Goal: Task Accomplishment & Management: Manage account settings

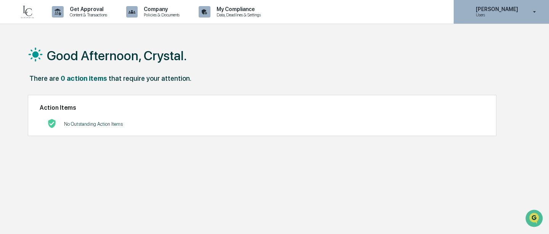
click at [528, 13] on icon at bounding box center [534, 11] width 13 height 7
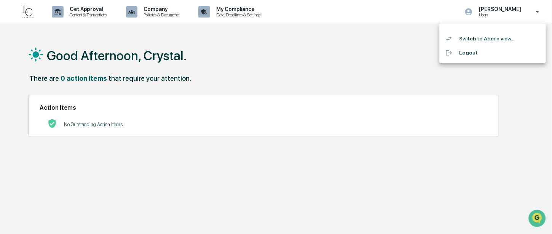
click at [468, 40] on li "Switch to Admin view..." at bounding box center [493, 39] width 107 height 14
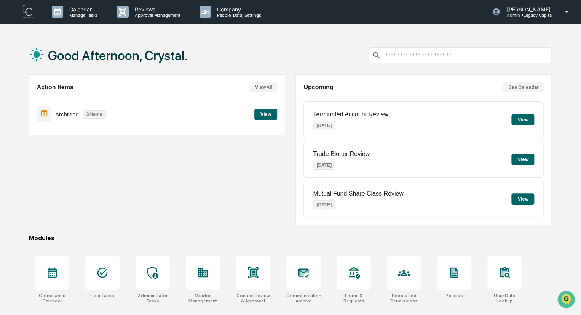
click at [274, 114] on button "View" at bounding box center [265, 114] width 23 height 11
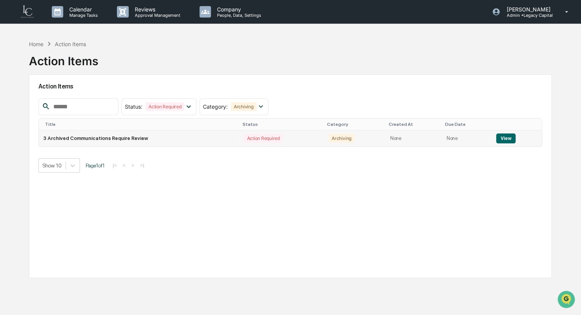
click at [507, 139] on button "View" at bounding box center [505, 138] width 19 height 10
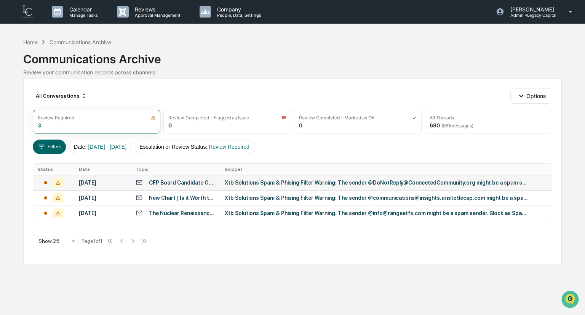
click at [95, 185] on div "[DATE]" at bounding box center [103, 182] width 48 height 6
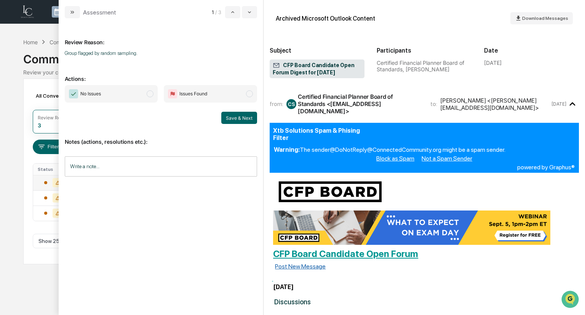
click at [152, 94] on span "modal" at bounding box center [150, 93] width 7 height 7
click at [226, 120] on button "Save & Next" at bounding box center [239, 118] width 36 height 12
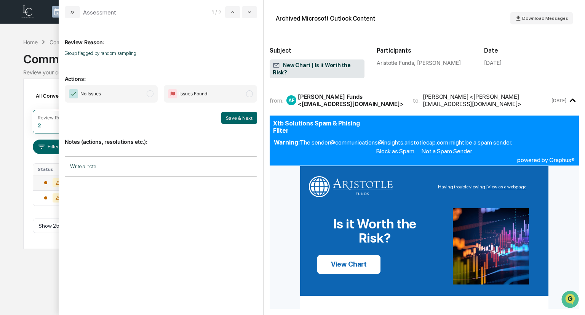
click at [152, 94] on span "modal" at bounding box center [150, 93] width 7 height 7
click at [251, 118] on button "Save & Next" at bounding box center [239, 118] width 36 height 12
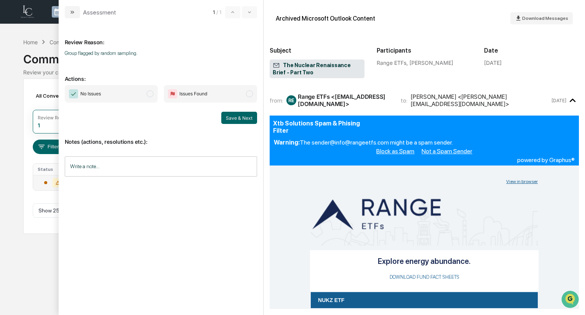
click at [142, 99] on span "No Issues" at bounding box center [111, 94] width 93 height 18
click at [231, 118] on button "Save & Next" at bounding box center [239, 118] width 36 height 12
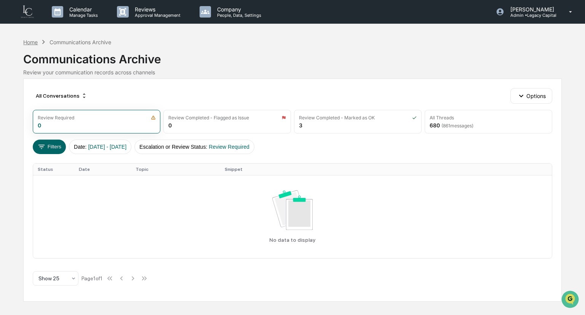
click at [30, 41] on div "Home" at bounding box center [30, 42] width 14 height 6
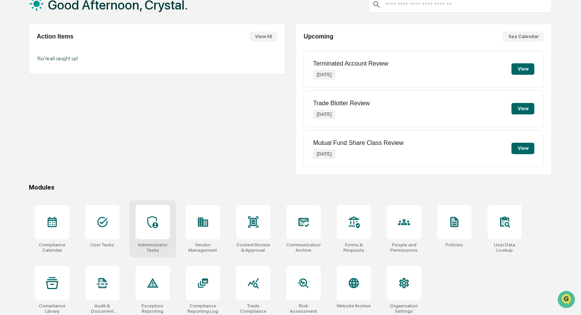
scroll to position [54, 0]
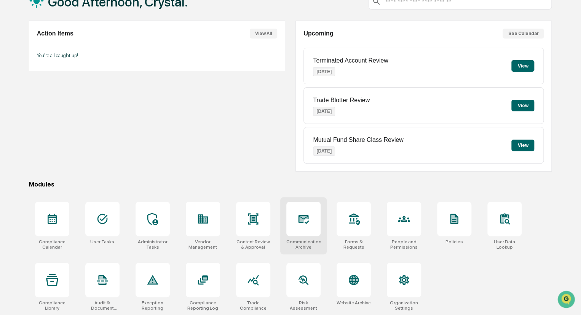
click at [298, 223] on icon at bounding box center [304, 219] width 12 height 12
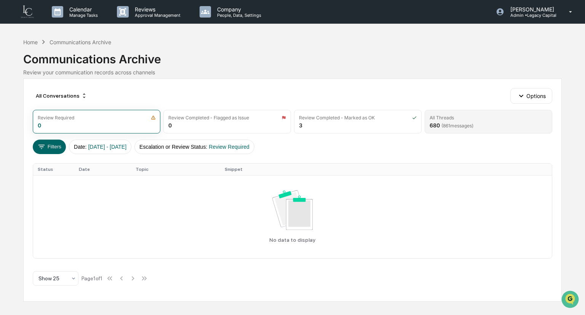
click at [464, 120] on div "All Threads 680 ( 861 messages)" at bounding box center [489, 122] width 128 height 24
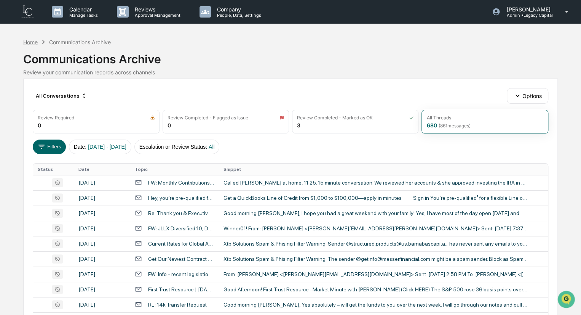
click at [34, 42] on div "Home" at bounding box center [30, 42] width 14 height 6
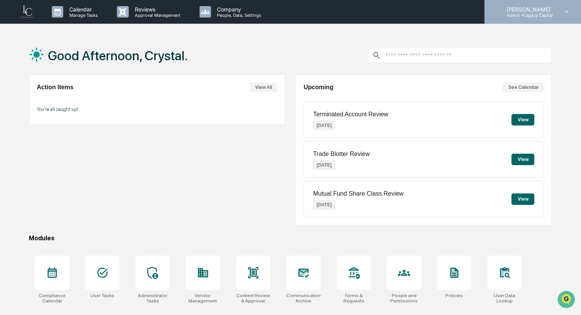
click at [548, 5] on div "[PERSON_NAME] Admin • Legacy Capital" at bounding box center [533, 12] width 97 height 24
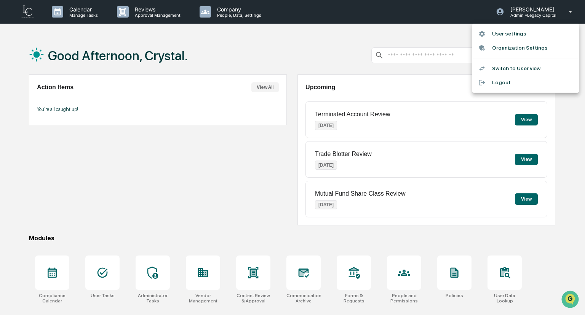
click at [512, 70] on li "Switch to User view..." at bounding box center [525, 68] width 107 height 14
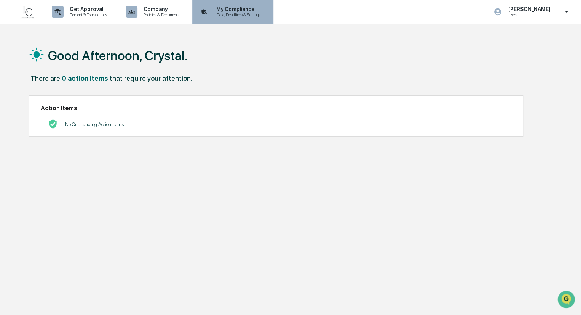
click at [242, 17] on div "My Compliance Data, Deadlines & Settings" at bounding box center [232, 12] width 74 height 24
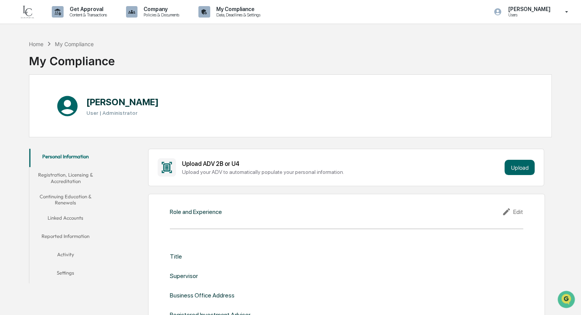
click at [62, 221] on button "Linked Accounts" at bounding box center [65, 219] width 73 height 18
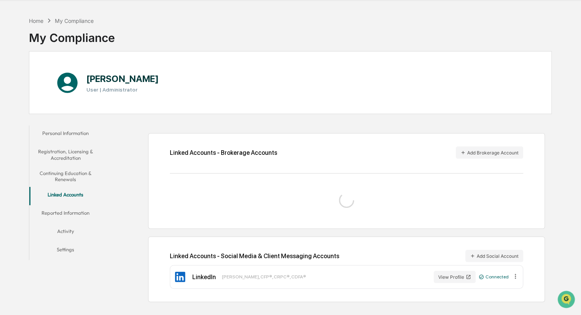
scroll to position [36, 0]
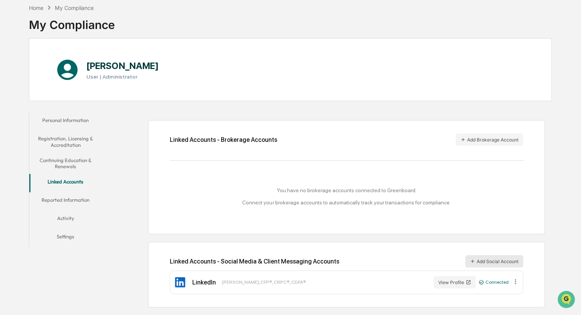
click at [475, 260] on button "Add Social Account" at bounding box center [495, 261] width 58 height 12
click at [498, 141] on button "Add Brokerage Account" at bounding box center [489, 139] width 67 height 12
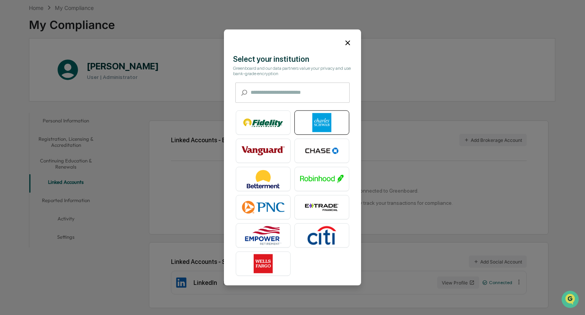
click at [321, 118] on img at bounding box center [321, 122] width 43 height 19
click at [320, 128] on img at bounding box center [321, 122] width 43 height 19
click at [349, 45] on icon at bounding box center [348, 42] width 8 height 8
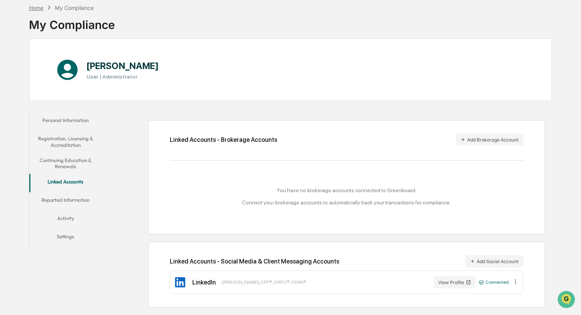
click at [37, 8] on div "Home" at bounding box center [36, 8] width 14 height 6
